Goal: Task Accomplishment & Management: Use online tool/utility

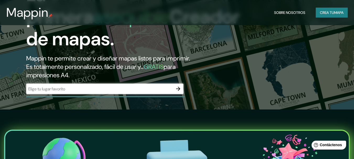
scroll to position [52, 0]
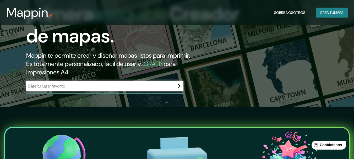
click at [180, 86] on icon "button" at bounding box center [178, 86] width 6 height 6
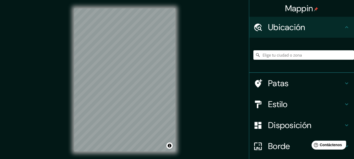
click at [178, 78] on div "© Mapbox © OpenStreetMap Improve this map" at bounding box center [125, 80] width 118 height 160
click at [170, 146] on button "Activar o desactivar atribución" at bounding box center [169, 146] width 6 height 6
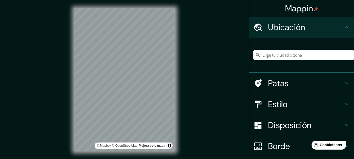
click at [275, 105] on font "Estilo" at bounding box center [278, 104] width 20 height 11
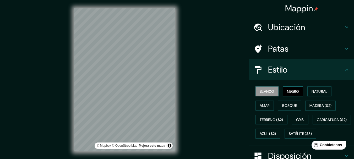
click at [292, 92] on font "Negro" at bounding box center [293, 91] width 12 height 5
click at [312, 91] on font "Natural" at bounding box center [320, 91] width 16 height 5
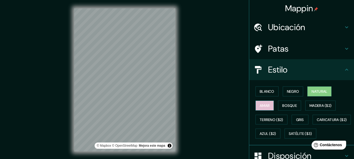
click at [264, 104] on font "Amar" at bounding box center [265, 105] width 10 height 5
click at [312, 90] on font "Natural" at bounding box center [320, 91] width 16 height 5
click at [324, 106] on font "Madera ($2)" at bounding box center [320, 105] width 22 height 5
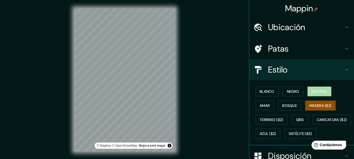
click at [313, 95] on button "Natural" at bounding box center [319, 91] width 24 height 10
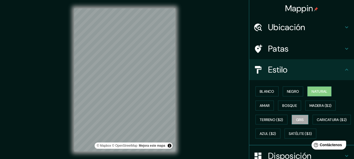
click at [298, 121] on font "Gris" at bounding box center [300, 119] width 8 height 5
click at [316, 91] on font "Natural" at bounding box center [320, 91] width 16 height 5
click at [288, 92] on font "Negro" at bounding box center [293, 91] width 12 height 5
click at [321, 89] on font "Natural" at bounding box center [320, 91] width 16 height 5
